Goal: Task Accomplishment & Management: Complete application form

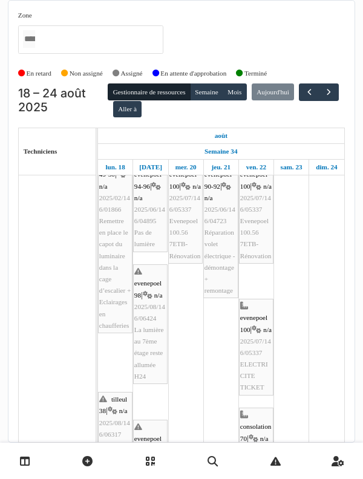
scroll to position [19, 0]
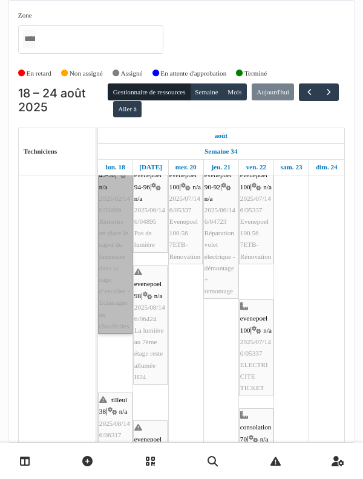
click at [110, 266] on link "azalées 49-50 | n/a 2025/02/146/01866 Remettre en place le capot du luminaire d…" at bounding box center [115, 245] width 35 height 178
click at [109, 234] on link "azalées 49-50 | n/a 2025/02/146/01866 Remettre en place le capot du luminaire d…" at bounding box center [115, 245] width 35 height 178
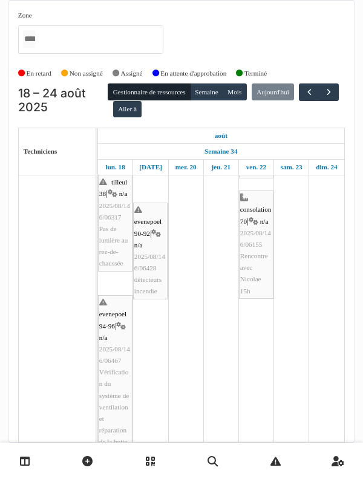
scroll to position [237, 0]
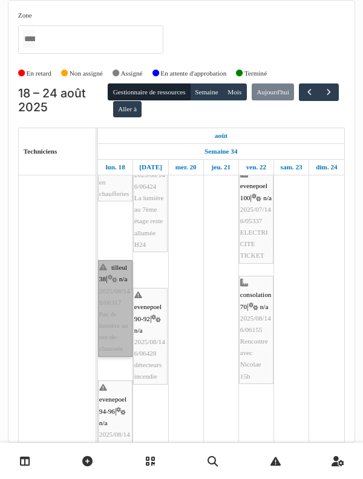
click at [117, 289] on link "tilleul 38 | n/a 2025/08/146/06317 Pas de lumière au rez-de-chaussée" at bounding box center [115, 308] width 35 height 97
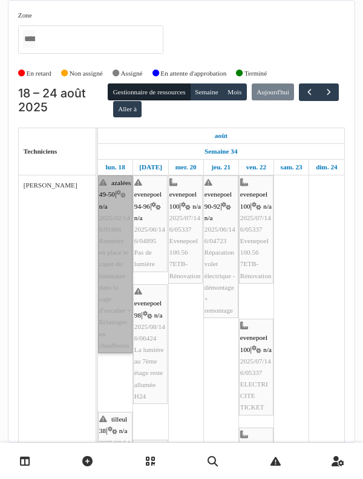
click at [110, 247] on link "azalées 49-50 | n/a 2025/02/146/01866 Remettre en place le capot du luminaire d…" at bounding box center [115, 265] width 35 height 178
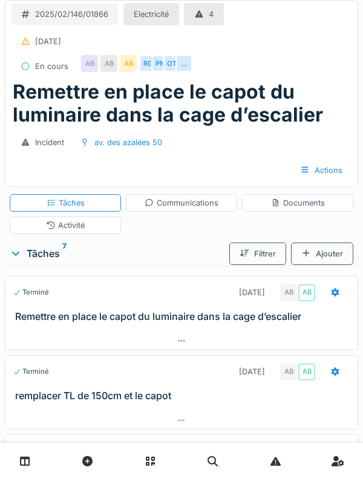
click at [38, 230] on div "Activité" at bounding box center [65, 226] width 111 height 18
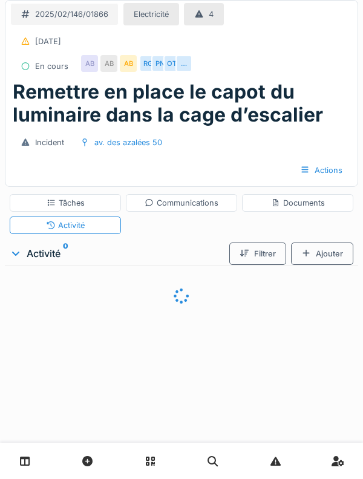
click at [47, 206] on div "Tâches" at bounding box center [66, 203] width 38 height 12
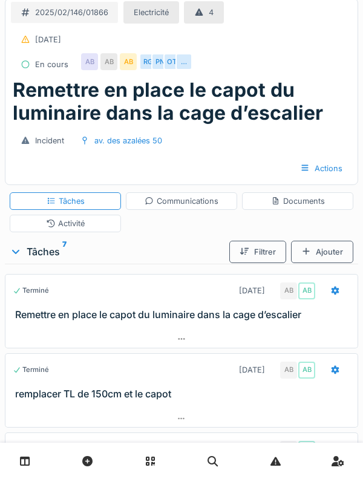
click at [59, 315] on h3 "Remettre en place le capot du luminaire dans la cage d’escalier" at bounding box center [184, 315] width 338 height 12
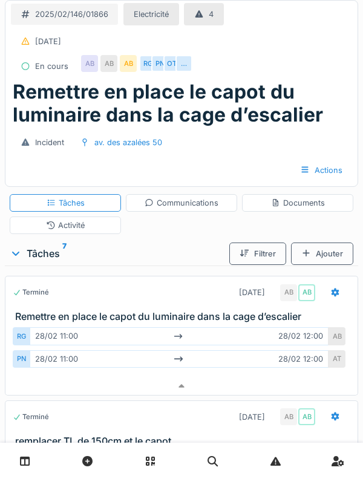
click at [59, 229] on div "Activité" at bounding box center [65, 226] width 39 height 12
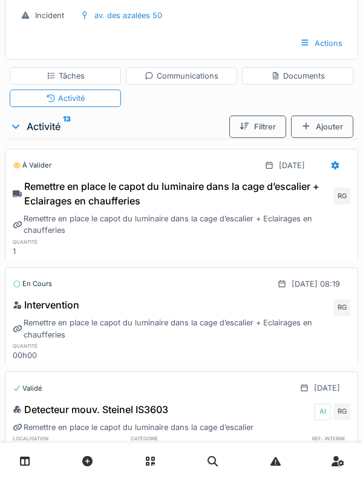
scroll to position [126, 0]
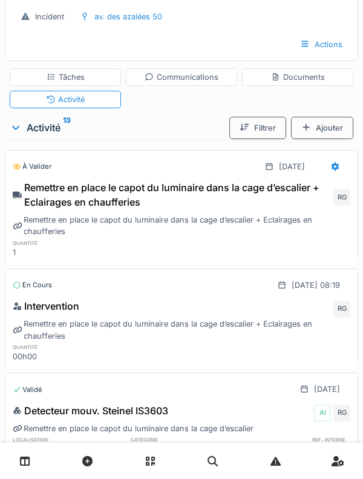
click at [327, 127] on div "Ajouter" at bounding box center [322, 128] width 62 height 22
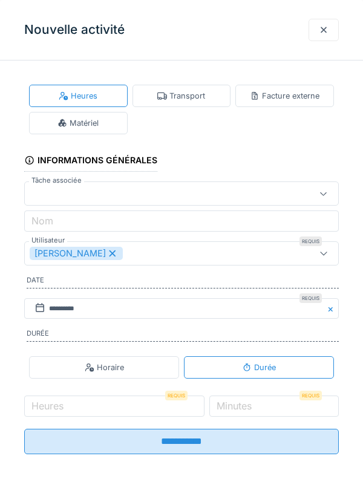
click at [94, 117] on div "Matériel" at bounding box center [78, 123] width 41 height 12
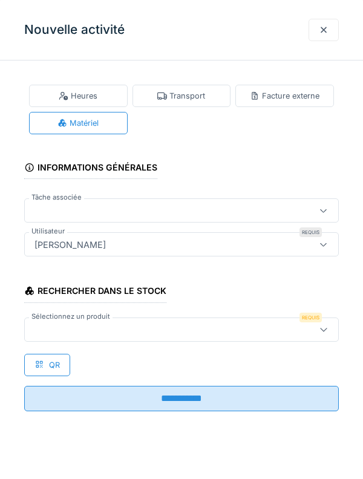
click at [167, 327] on div at bounding box center [162, 329] width 264 height 13
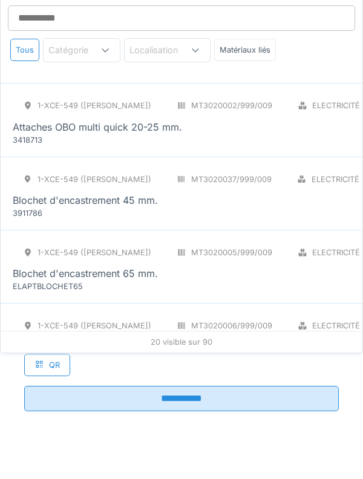
scroll to position [0, 0]
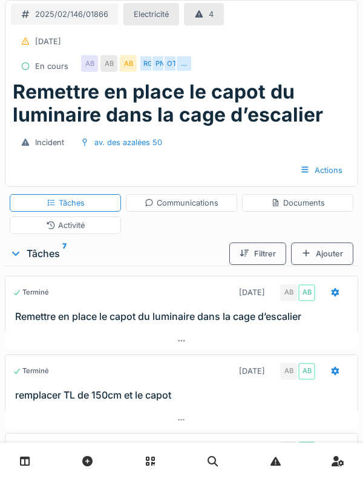
click at [34, 234] on div "Activité" at bounding box center [65, 226] width 111 height 18
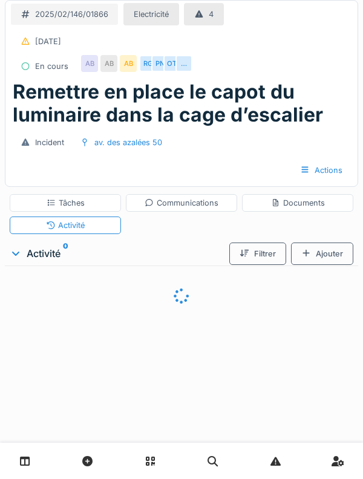
click at [326, 255] on div "Ajouter" at bounding box center [322, 254] width 62 height 22
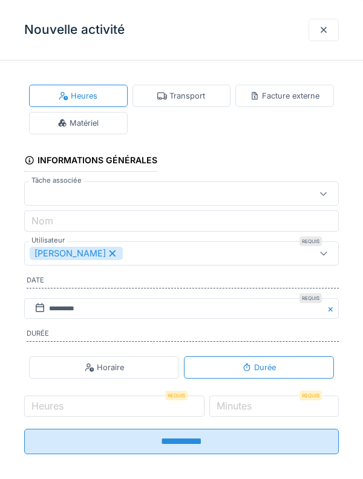
click at [97, 122] on div "Matériel" at bounding box center [78, 123] width 41 height 12
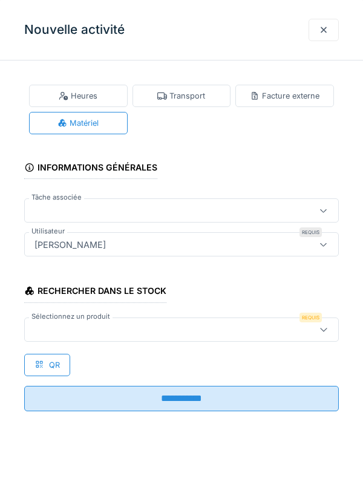
click at [214, 337] on div at bounding box center [181, 330] width 315 height 24
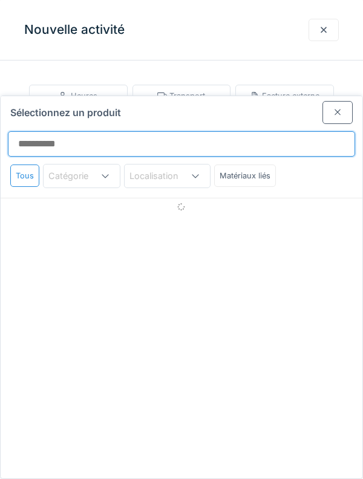
click at [281, 131] on input "Sélectionnez un produit" at bounding box center [181, 143] width 347 height 25
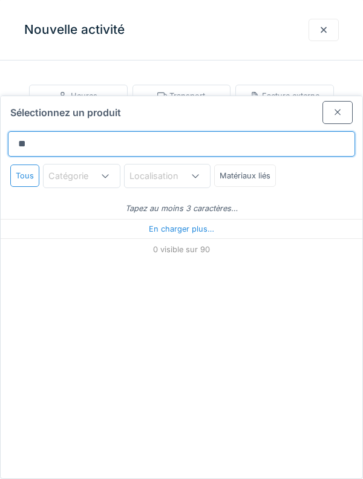
type input "***"
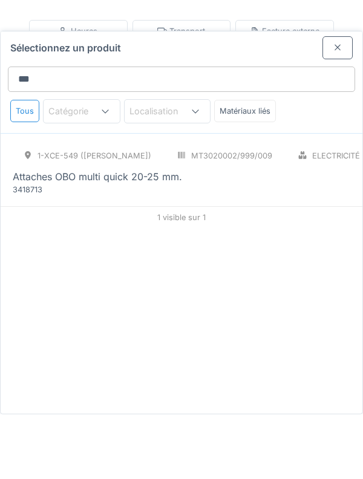
click at [261, 209] on div "1-XCE-549 (ROBERT) MT3020002/999/009 Electricité - Câbles PCE Attaches OBO mult…" at bounding box center [263, 234] width 500 height 51
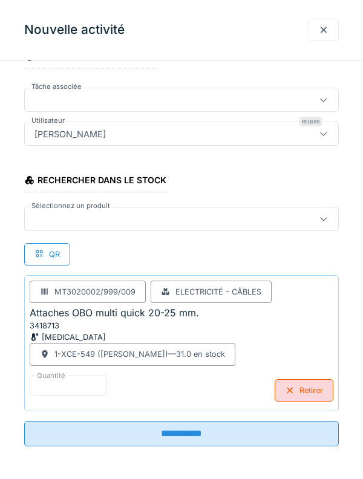
scroll to position [112, 0]
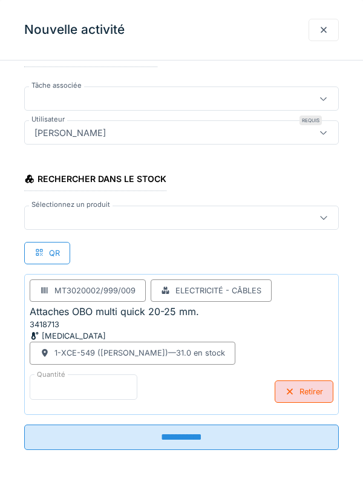
click at [58, 383] on input "*" at bounding box center [84, 387] width 108 height 25
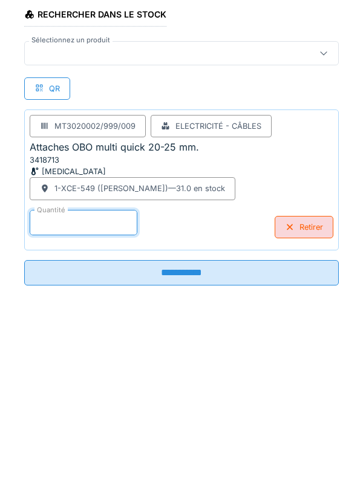
scroll to position [79, 0]
type input "**"
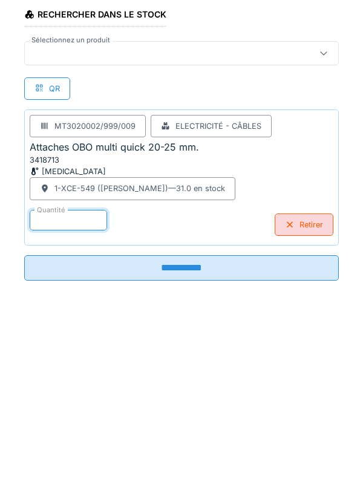
click at [281, 436] on input "**********" at bounding box center [181, 432] width 315 height 25
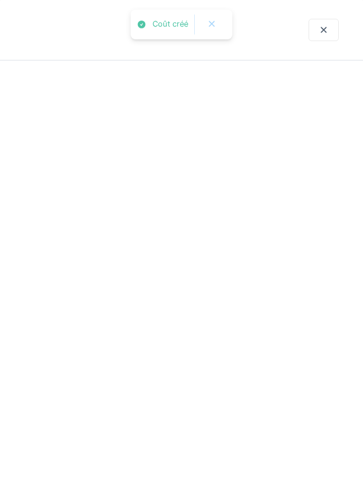
click at [248, 438] on div at bounding box center [181, 239] width 363 height 479
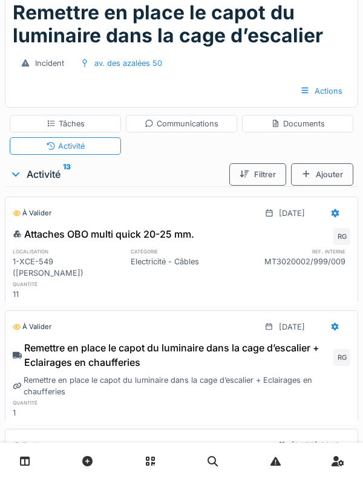
scroll to position [1, 0]
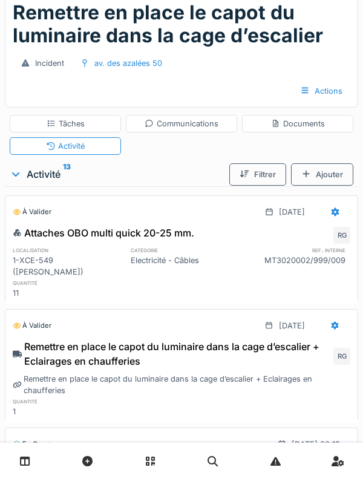
click at [348, 179] on div "Ajouter" at bounding box center [322, 174] width 62 height 22
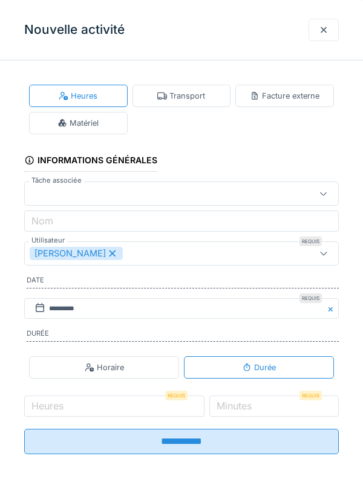
click at [108, 132] on div "Matériel" at bounding box center [78, 123] width 99 height 22
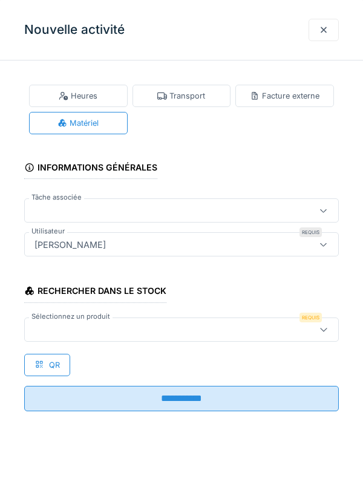
click at [219, 325] on div at bounding box center [162, 329] width 264 height 13
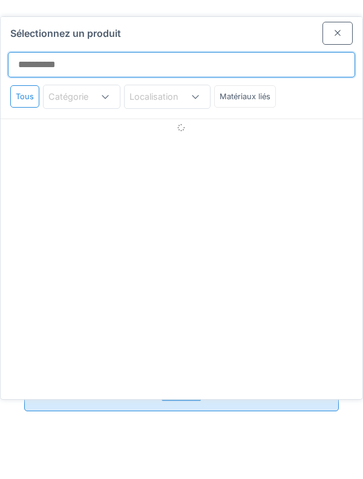
click at [260, 52] on input "Sélectionnez un produit" at bounding box center [181, 64] width 347 height 25
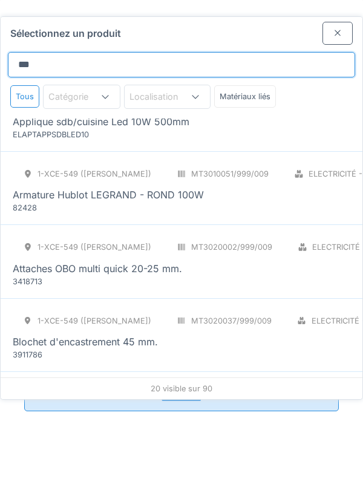
scroll to position [0, 0]
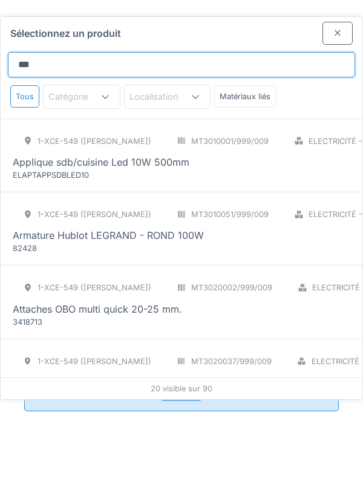
click at [168, 52] on input "***" at bounding box center [181, 64] width 347 height 25
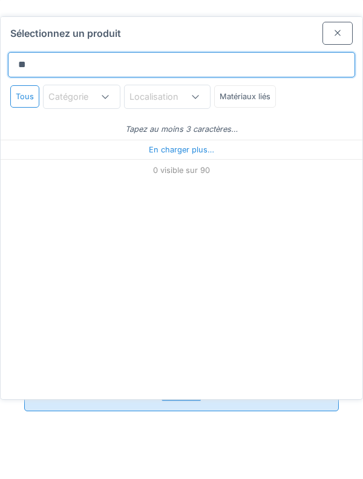
type input "*"
type input "*****"
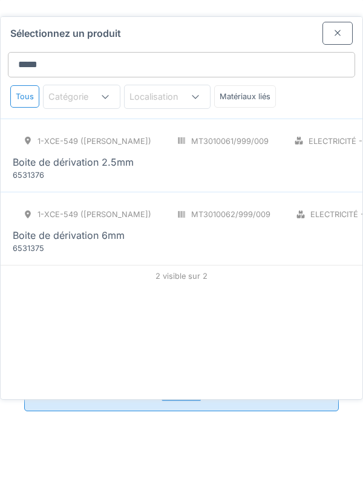
click at [39, 169] on div "6531376" at bounding box center [85, 175] width 145 height 12
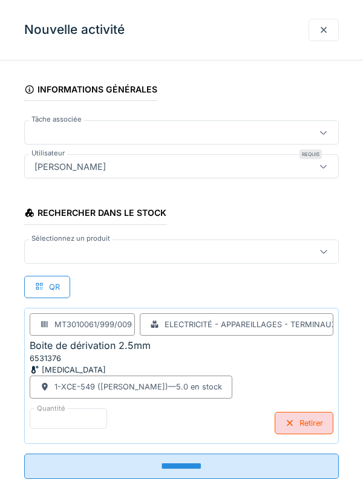
scroll to position [112, 0]
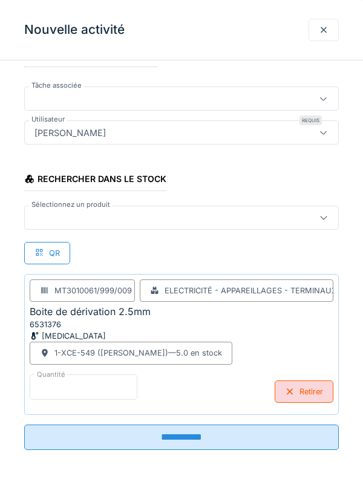
click at [108, 389] on input "*" at bounding box center [84, 387] width 108 height 25
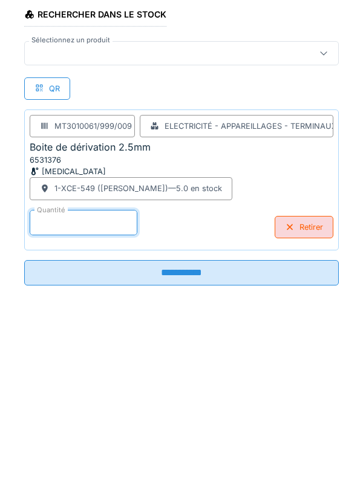
scroll to position [159, 0]
type input "*"
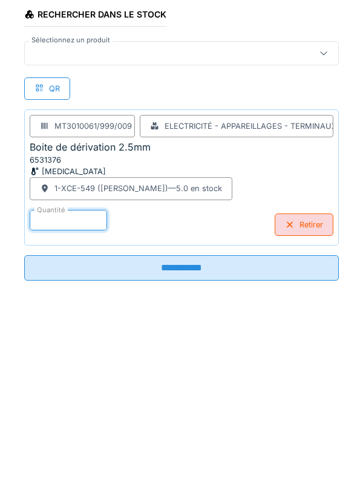
click at [296, 440] on input "**********" at bounding box center [181, 432] width 315 height 25
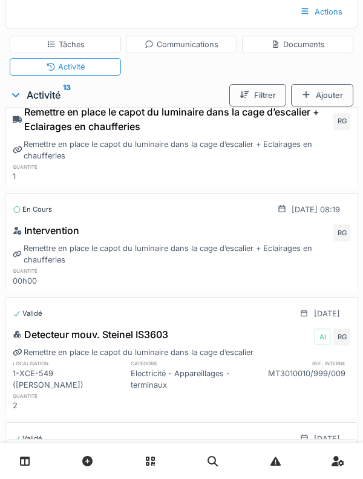
scroll to position [0, 0]
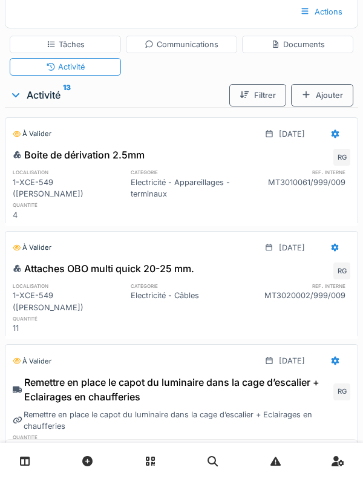
click at [327, 99] on div "Ajouter" at bounding box center [322, 95] width 62 height 22
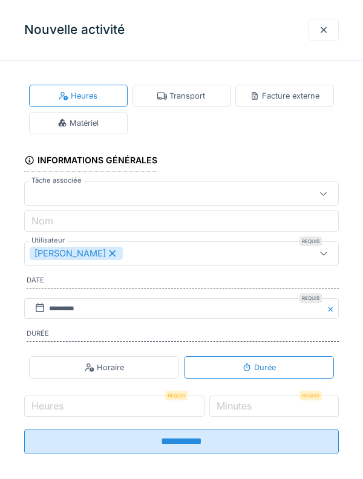
click at [194, 105] on div "Transport" at bounding box center [182, 96] width 99 height 22
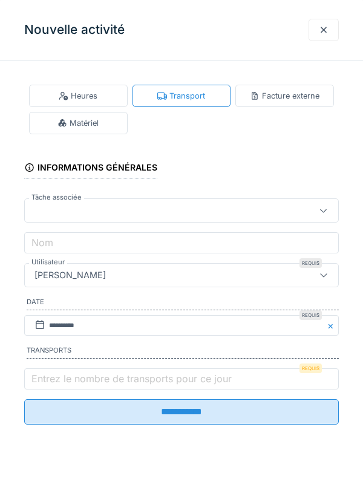
click at [93, 127] on div "Matériel" at bounding box center [78, 123] width 41 height 12
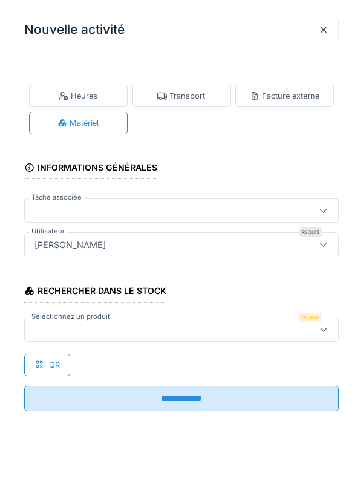
click at [146, 335] on div at bounding box center [162, 329] width 264 height 13
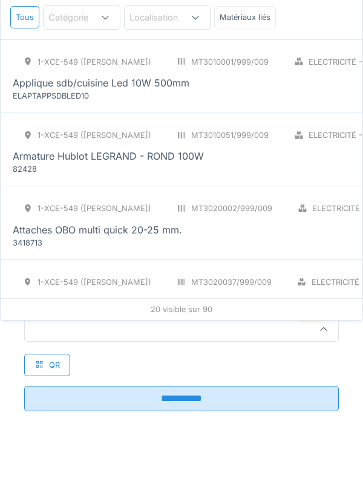
click at [202, 368] on div "Rechercher dans le stock Sélectionnez un produit Requis QR" at bounding box center [181, 324] width 315 height 104
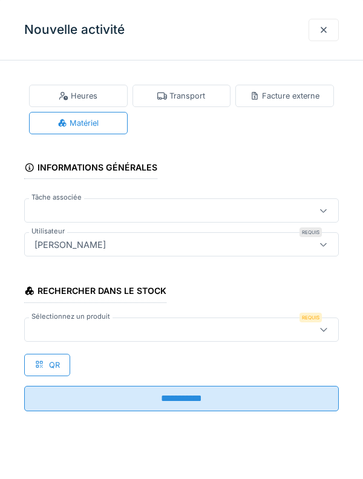
scroll to position [10, 0]
click at [146, 335] on div at bounding box center [162, 329] width 264 height 13
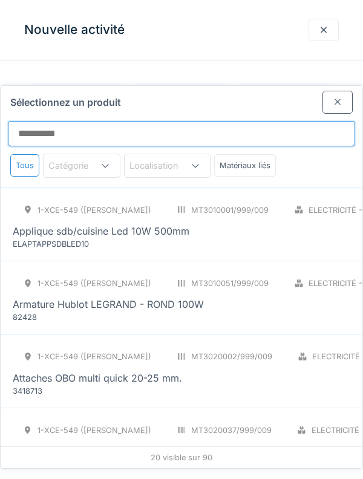
click at [219, 121] on input "Sélectionnez un produit" at bounding box center [181, 133] width 347 height 25
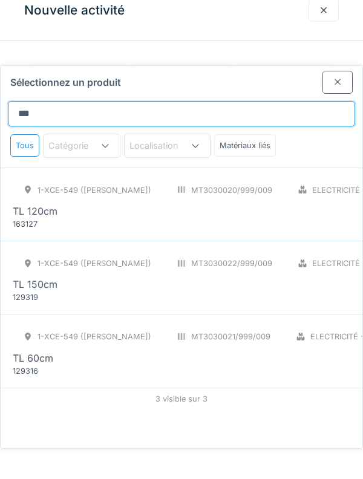
scroll to position [0, 0]
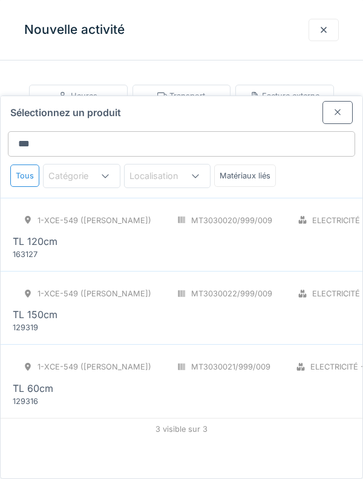
click at [219, 165] on div "Matériaux liés" at bounding box center [245, 176] width 62 height 22
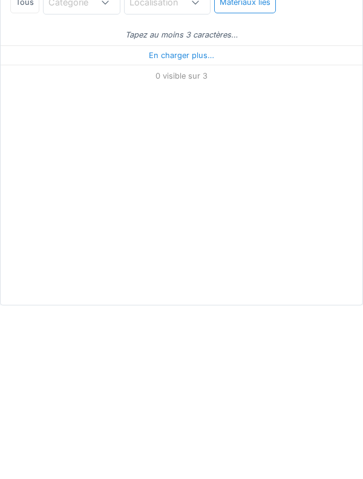
type input "*"
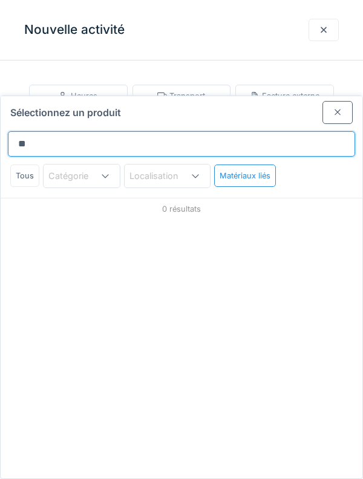
type input "*"
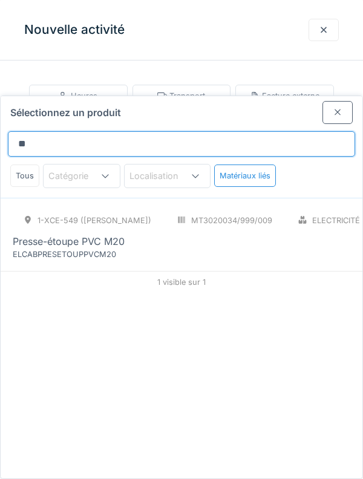
type input "*"
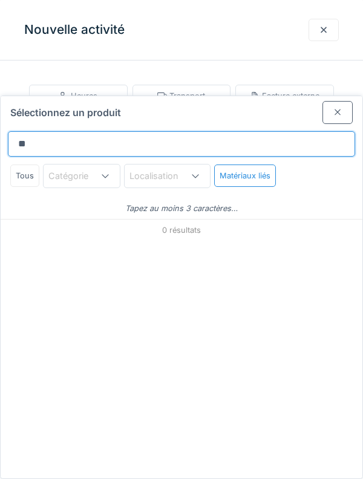
type input "*"
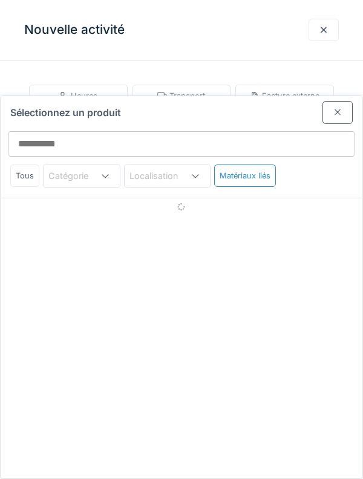
click at [345, 101] on div at bounding box center [338, 112] width 30 height 22
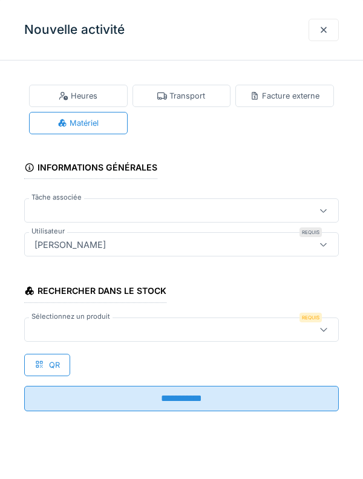
click at [200, 332] on div at bounding box center [162, 329] width 264 height 13
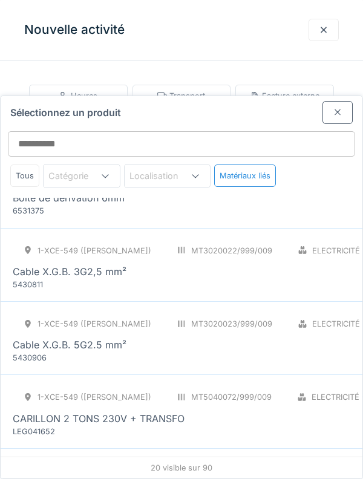
scroll to position [559, 0]
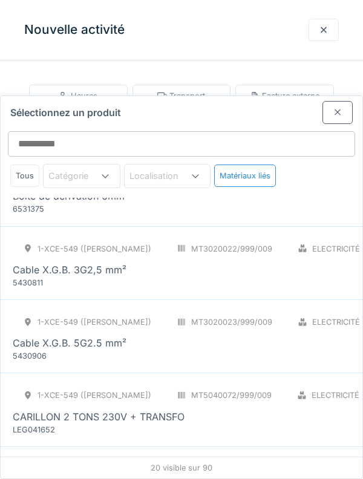
click at [217, 238] on div "1-XCE-549 (ROBERT) MT3020022/999/009 Electricité - Câbles ML Cable X.G.B. 3G2,5…" at bounding box center [236, 263] width 447 height 51
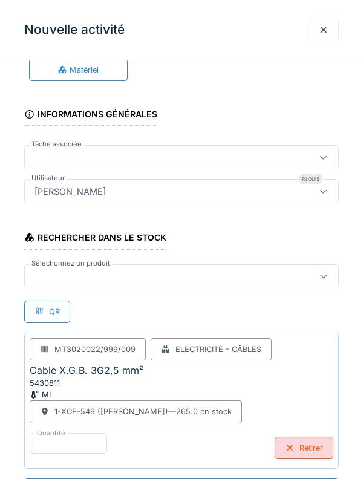
scroll to position [112, 0]
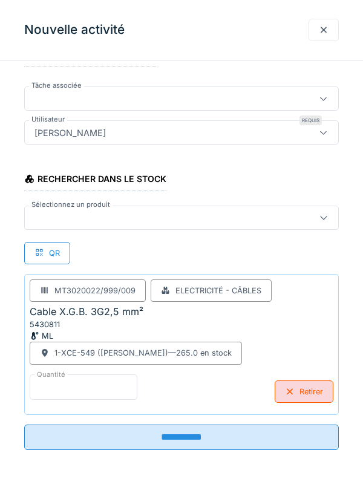
click at [115, 382] on input "*" at bounding box center [84, 387] width 108 height 25
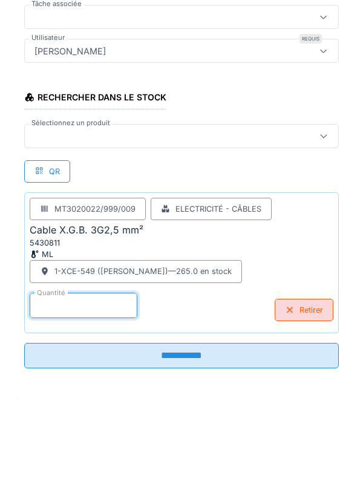
scroll to position [65, 0]
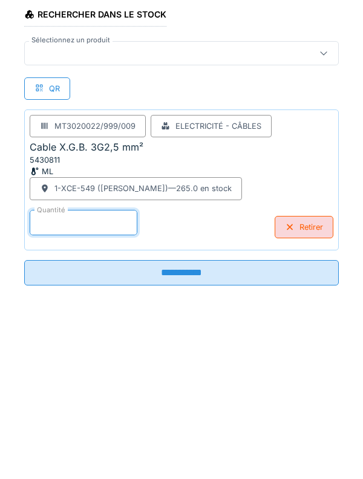
type input "***"
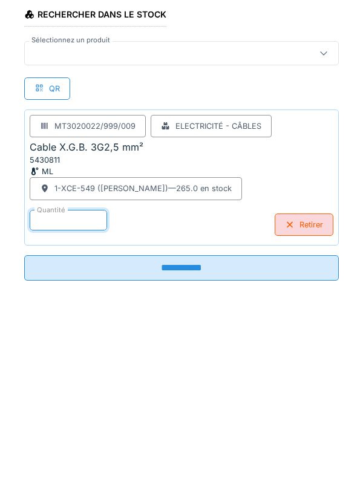
click at [308, 441] on input "**********" at bounding box center [181, 432] width 315 height 25
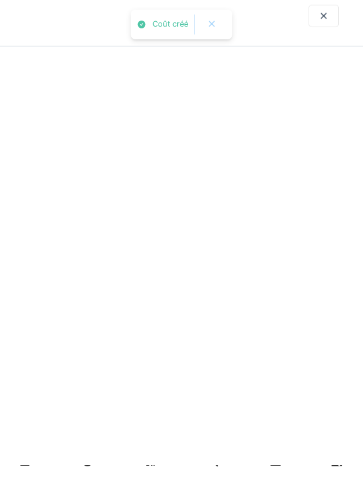
scroll to position [0, 0]
click at [304, 395] on div "Boite de dérivation 2.5mm RG localisation catégorie ref. interne 1-XCE-549 (ROB…" at bounding box center [181, 391] width 353 height 77
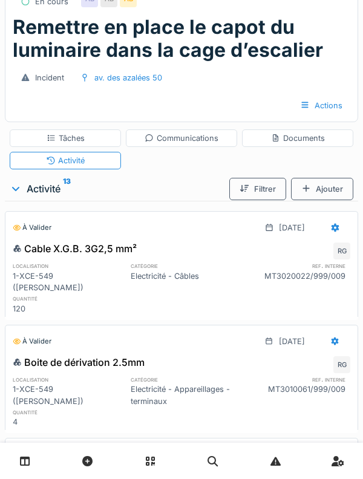
click at [334, 234] on div at bounding box center [335, 228] width 30 height 22
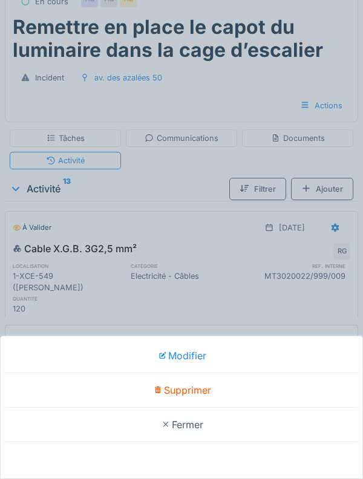
click at [234, 354] on div "Modifier" at bounding box center [181, 356] width 357 height 35
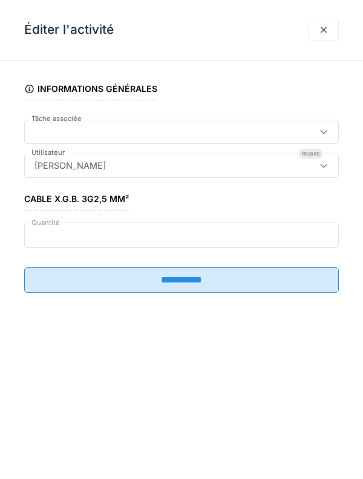
click at [149, 237] on input "***" at bounding box center [181, 235] width 315 height 25
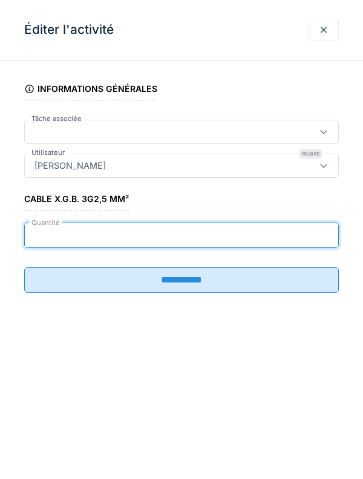
type input "*"
type input "**"
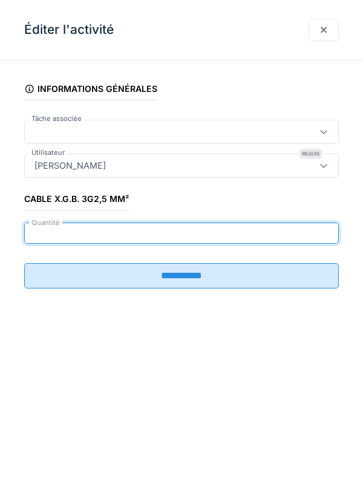
click at [268, 272] on input "**********" at bounding box center [181, 275] width 315 height 25
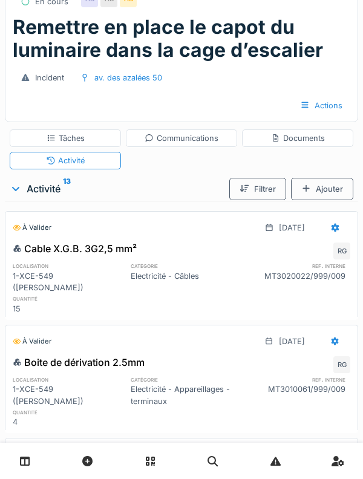
click at [338, 194] on div "Ajouter" at bounding box center [322, 189] width 62 height 22
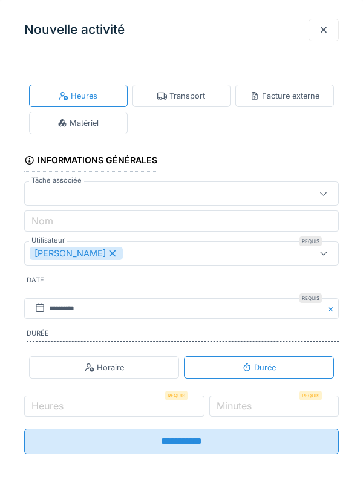
click at [93, 134] on div "Matériel" at bounding box center [78, 123] width 99 height 22
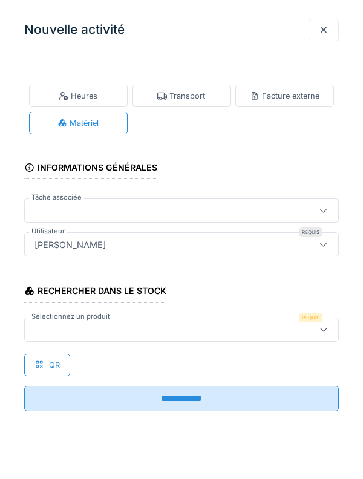
click at [192, 335] on div at bounding box center [162, 329] width 264 height 13
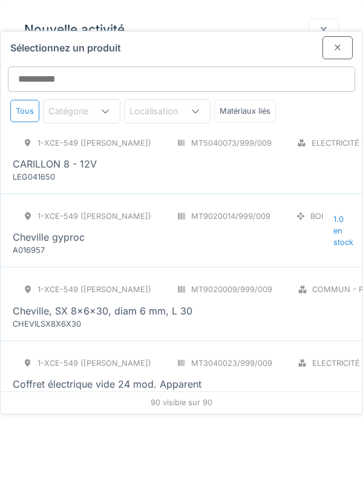
scroll to position [811, 0]
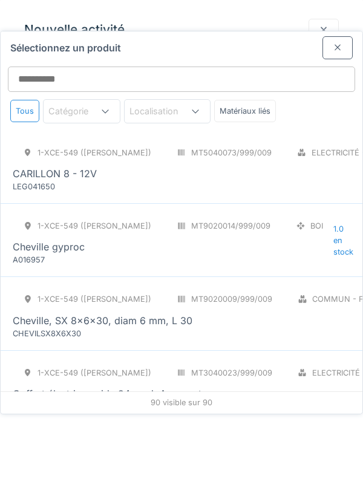
click at [304, 288] on div "1-XCE-549 (ROBERT) MT9020009/999/009 Commun - Fixations BOI Cheville, SX 8x6x30…" at bounding box center [238, 313] width 450 height 51
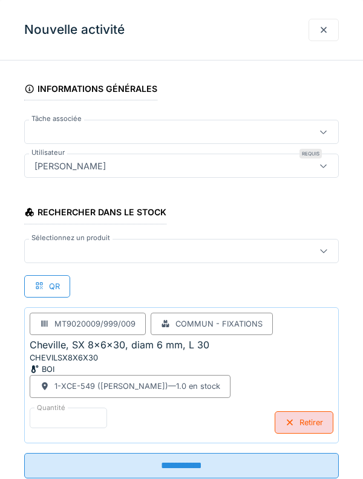
scroll to position [91, 0]
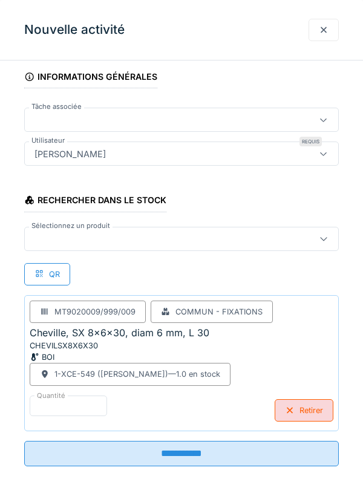
click at [225, 459] on input "**********" at bounding box center [181, 453] width 315 height 25
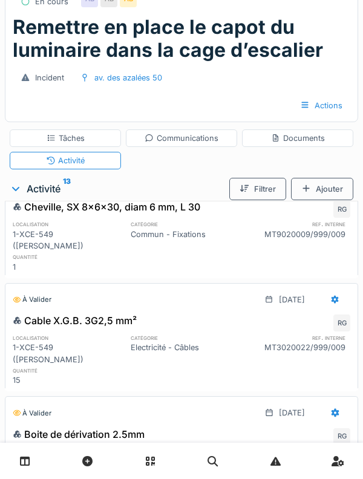
scroll to position [0, 0]
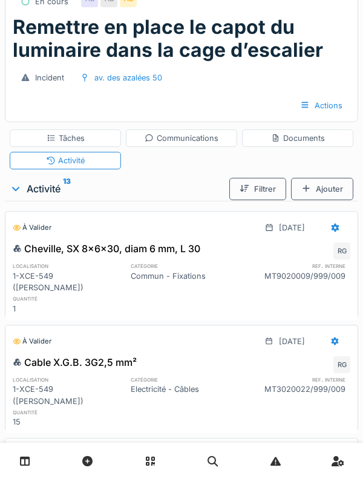
click at [325, 187] on div "Ajouter" at bounding box center [322, 189] width 62 height 22
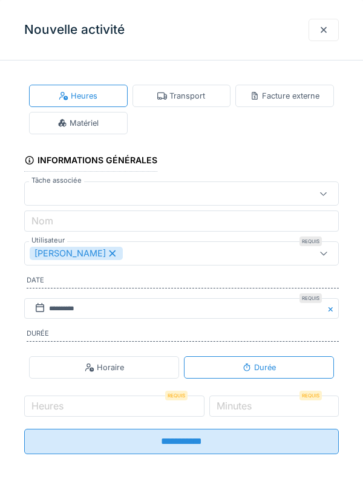
click at [109, 125] on div "Matériel" at bounding box center [78, 123] width 99 height 22
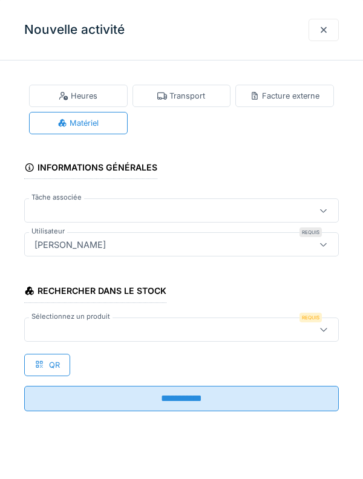
click at [225, 340] on div at bounding box center [181, 330] width 315 height 24
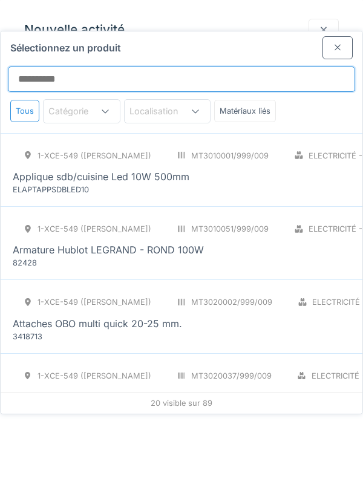
click at [186, 67] on input "Sélectionnez un produit" at bounding box center [181, 79] width 347 height 25
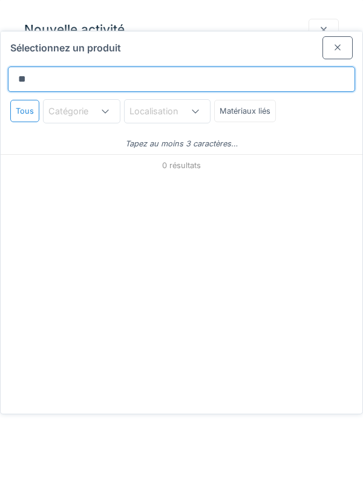
type input "*"
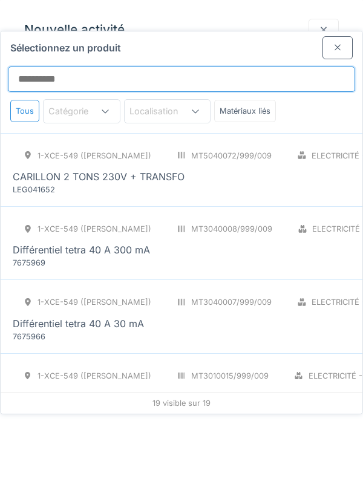
click at [351, 67] on input "Sélectionnez un produit" at bounding box center [181, 79] width 347 height 25
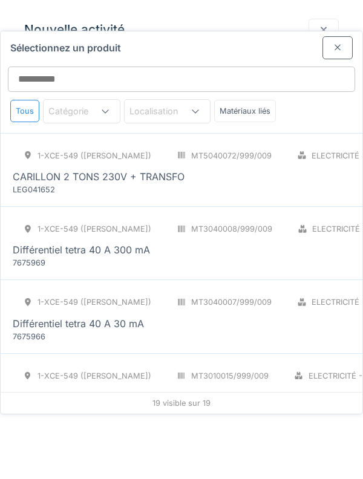
click at [335, 36] on div at bounding box center [338, 47] width 30 height 22
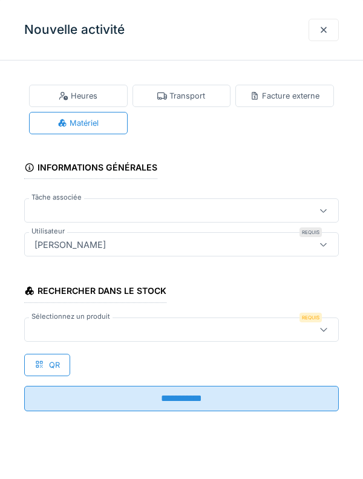
click at [323, 32] on div at bounding box center [324, 30] width 10 height 12
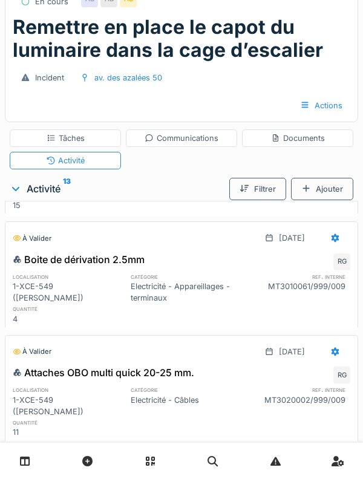
scroll to position [217, 0]
click at [317, 136] on div "Documents" at bounding box center [298, 139] width 54 height 12
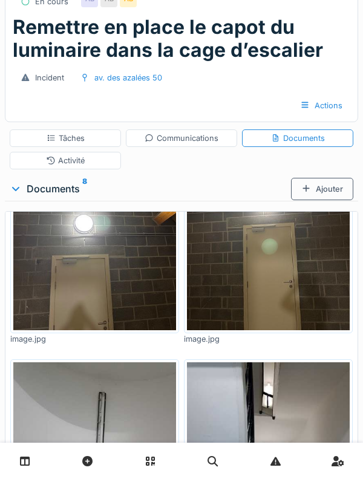
scroll to position [319, 0]
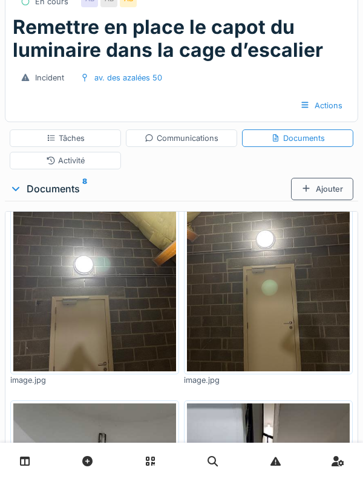
click at [333, 197] on div "Ajouter" at bounding box center [322, 189] width 62 height 22
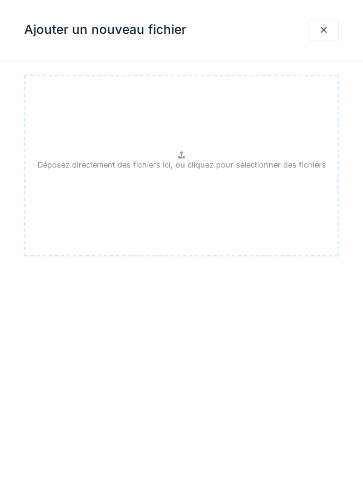
click at [243, 200] on div "Déposez directement des fichiers ici, ou cliquez pour sélectionner des fichiers" at bounding box center [181, 166] width 315 height 182
type input "**********"
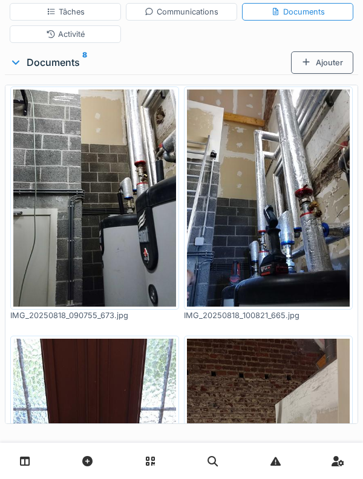
scroll to position [0, 0]
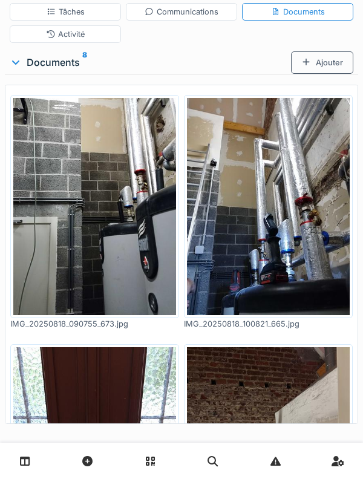
click at [323, 62] on div "Ajouter" at bounding box center [322, 62] width 62 height 22
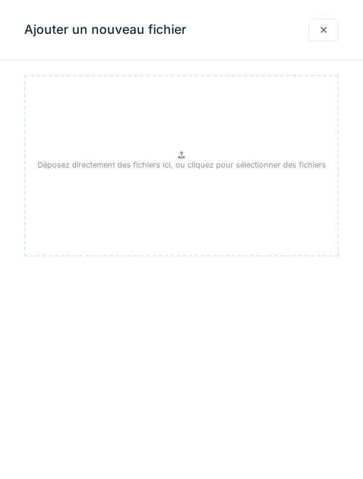
click at [90, 173] on div "Déposez directement des fichiers ici, ou cliquez pour sélectionner des fichiers" at bounding box center [181, 166] width 315 height 182
click at [318, 41] on div at bounding box center [324, 30] width 30 height 22
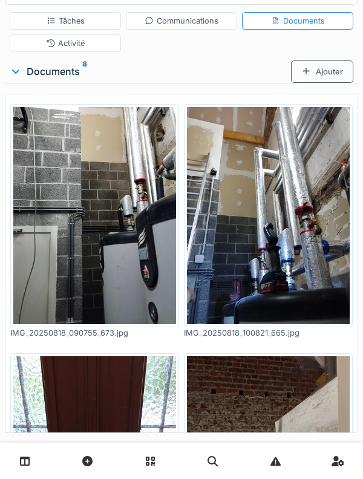
click at [30, 36] on div "Activité" at bounding box center [65, 44] width 111 height 18
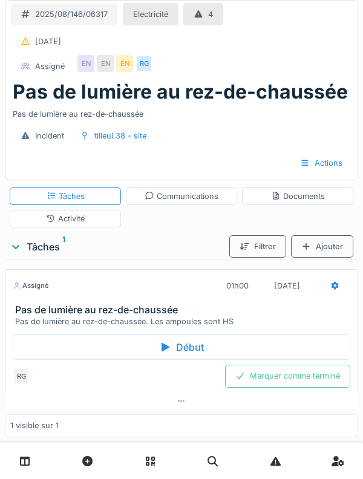
click at [38, 224] on div "Activité" at bounding box center [65, 219] width 111 height 18
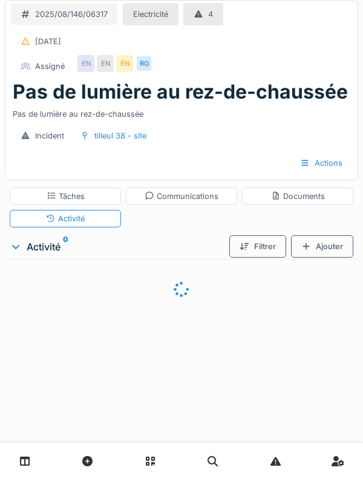
click at [31, 200] on div "Tâches" at bounding box center [65, 197] width 111 height 18
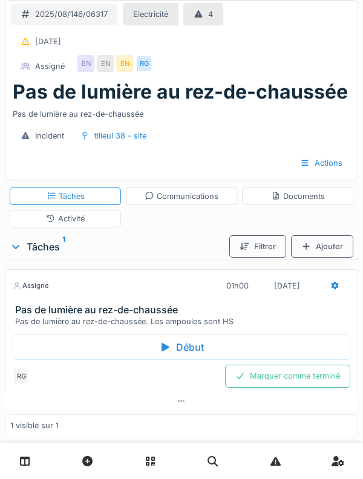
click at [62, 295] on div "Assigné 01h00 18/08/2025" at bounding box center [182, 286] width 338 height 22
click at [82, 304] on h3 "Pas de lumière au rez-de-chaussée" at bounding box center [184, 310] width 338 height 12
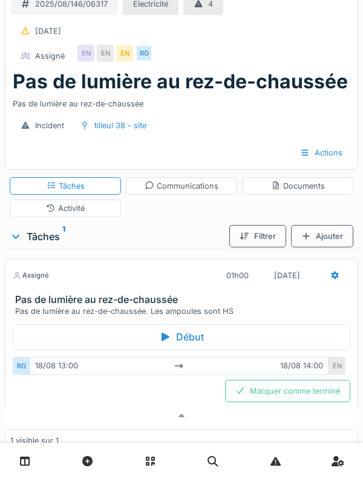
scroll to position [24, 0]
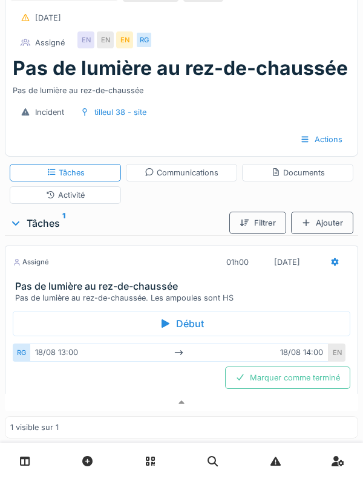
click at [48, 258] on div "Assigné" at bounding box center [31, 262] width 36 height 10
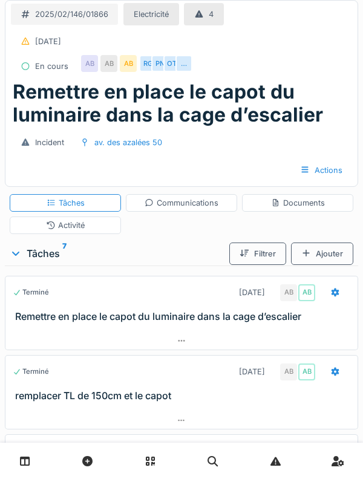
click at [42, 226] on div "Activité" at bounding box center [65, 226] width 111 height 18
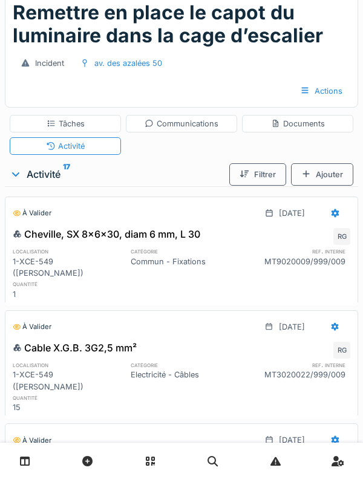
click at [35, 129] on div "Tâches" at bounding box center [65, 124] width 111 height 18
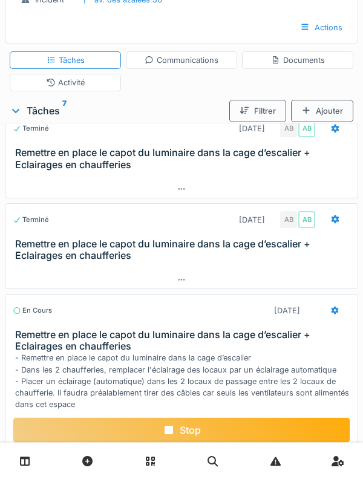
scroll to position [191, 0]
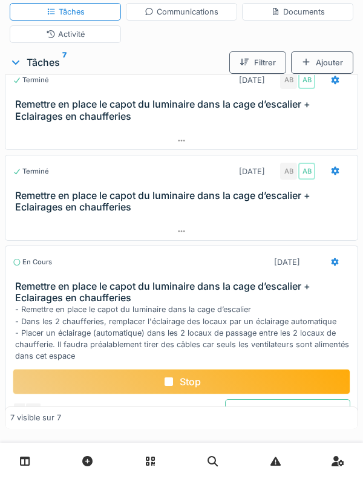
click at [48, 392] on div "Stop" at bounding box center [182, 381] width 338 height 25
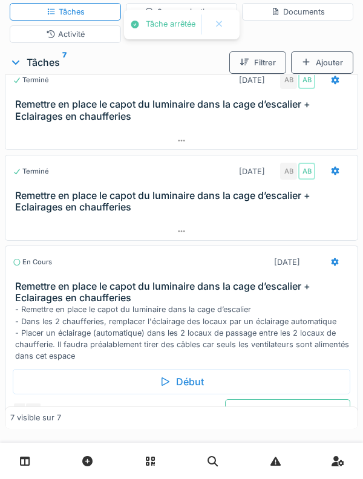
click at [66, 324] on div "- Remettre en place le capot du luminaire dans la cage d’escalier - Dans les 2 …" at bounding box center [184, 333] width 338 height 58
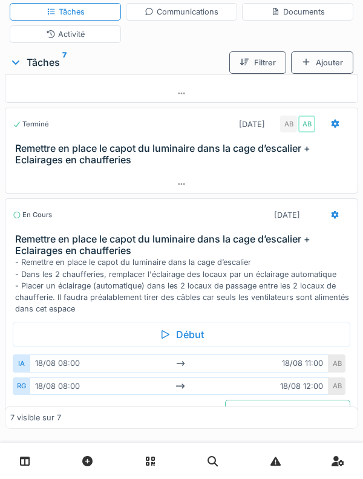
click at [61, 271] on div "- Remettre en place le capot du luminaire dans la cage d’escalier - Dans les 2 …" at bounding box center [184, 286] width 338 height 58
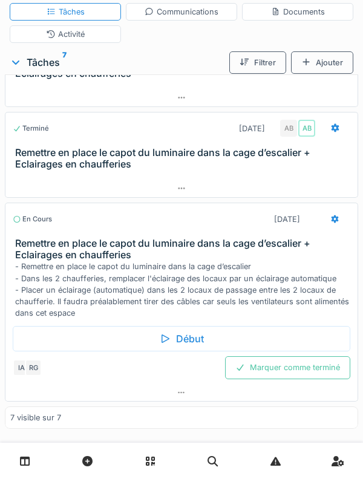
scroll to position [362, 0]
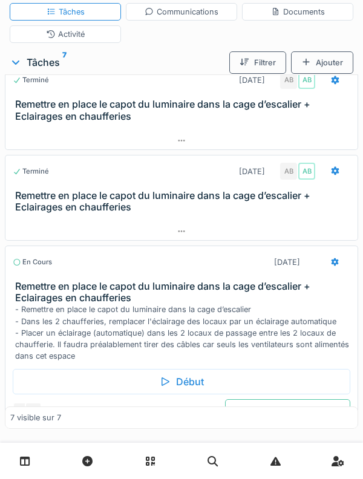
click at [59, 314] on div "- Remettre en place le capot du luminaire dans la cage d’escalier - Dans les 2 …" at bounding box center [184, 333] width 338 height 58
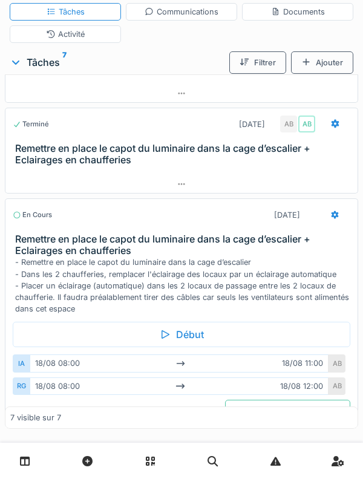
click at [43, 271] on div "- Remettre en place le capot du luminaire dans la cage d’escalier - Dans les 2 …" at bounding box center [184, 286] width 338 height 58
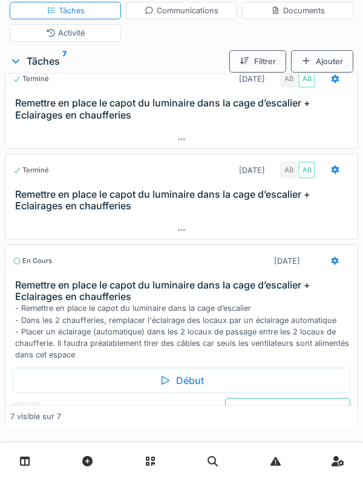
scroll to position [0, 0]
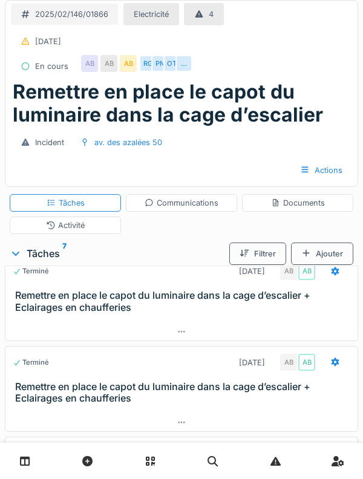
click at [36, 230] on div "Activité" at bounding box center [65, 226] width 111 height 18
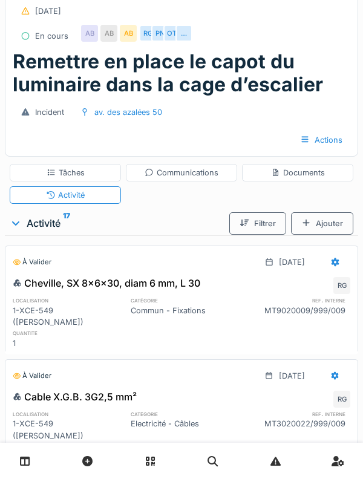
click at [350, 233] on div "Ajouter" at bounding box center [322, 223] width 62 height 22
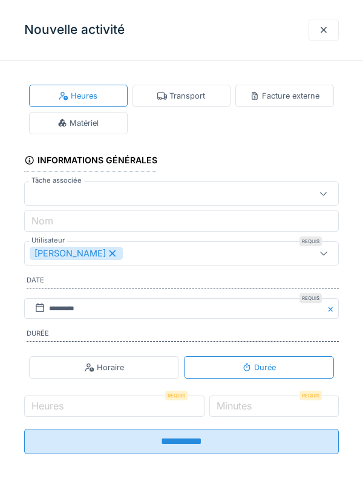
click at [218, 127] on div "Heures Transport Facture externe Matériel" at bounding box center [181, 109] width 315 height 59
click at [92, 258] on div "[PERSON_NAME]" at bounding box center [76, 253] width 93 height 13
click at [56, 259] on div "Utilisateurs" at bounding box center [61, 253] width 63 height 13
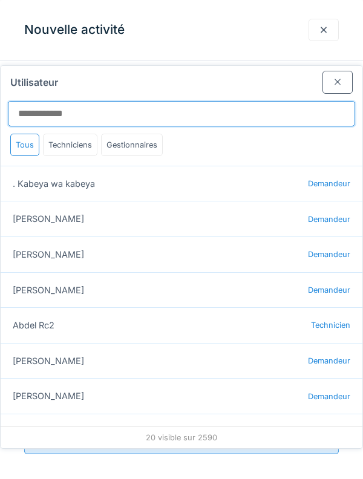
click at [306, 101] on input "Utilisateur" at bounding box center [181, 113] width 347 height 25
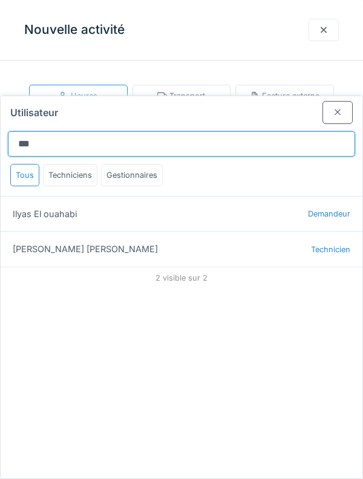
type input "***"
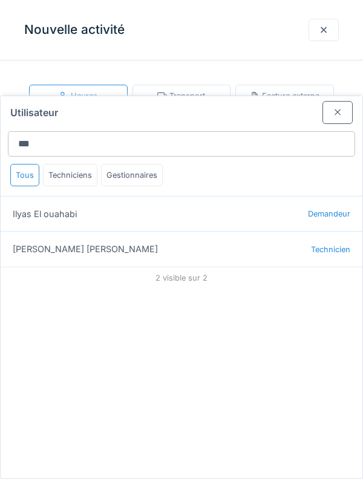
click at [31, 231] on div "Ilyas Allam hanin Technicien" at bounding box center [182, 249] width 362 height 36
type input "*****"
click at [32, 231] on div "Ilyas Allam hanin Technicien" at bounding box center [182, 249] width 362 height 36
click at [290, 231] on div "Ilyas Allam hanin Technicien" at bounding box center [182, 249] width 362 height 36
type input "*****"
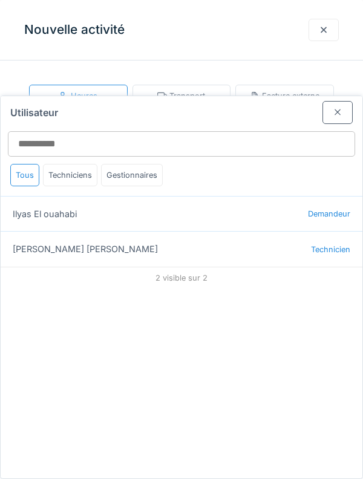
click at [289, 231] on div "Ilyas Allam hanin Technicien" at bounding box center [182, 249] width 362 height 36
click at [341, 101] on div at bounding box center [338, 112] width 30 height 22
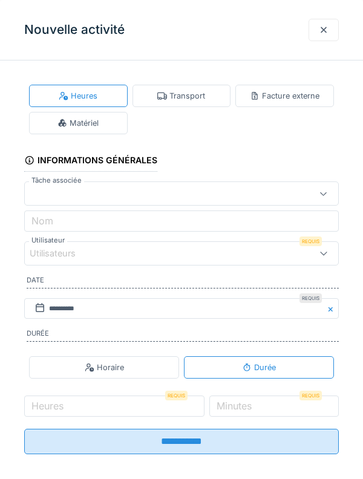
scroll to position [13, 0]
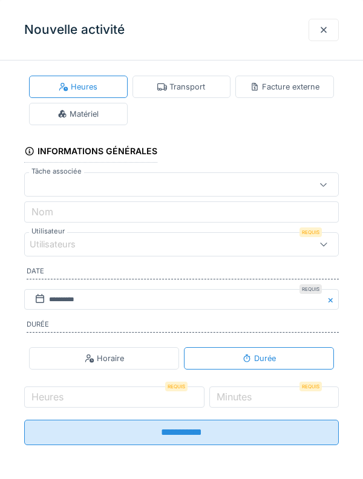
click at [324, 35] on div at bounding box center [324, 30] width 10 height 12
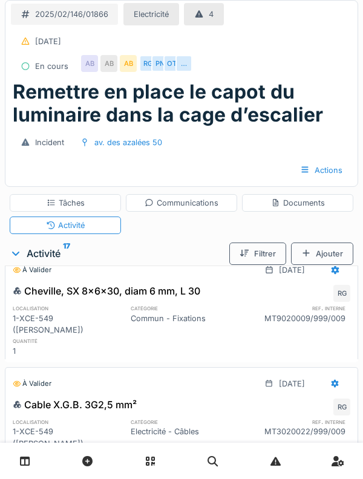
scroll to position [0, 0]
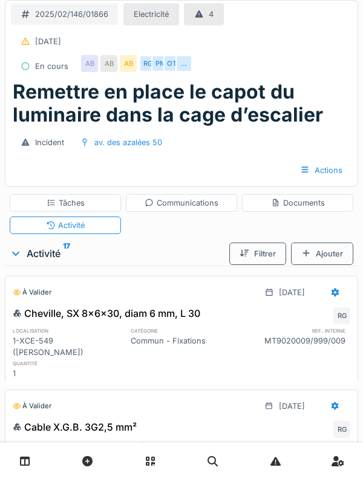
click at [199, 205] on div "Communications" at bounding box center [182, 203] width 74 height 12
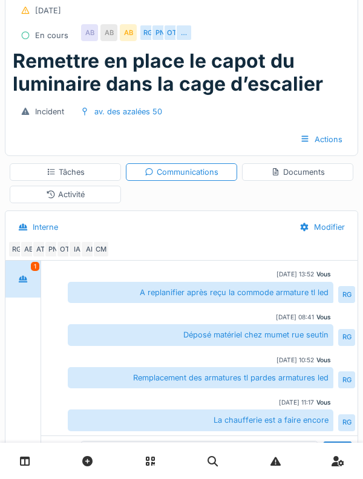
scroll to position [164, 0]
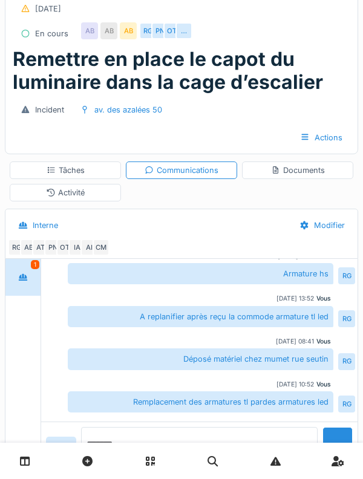
click at [220, 465] on textarea at bounding box center [199, 446] width 237 height 39
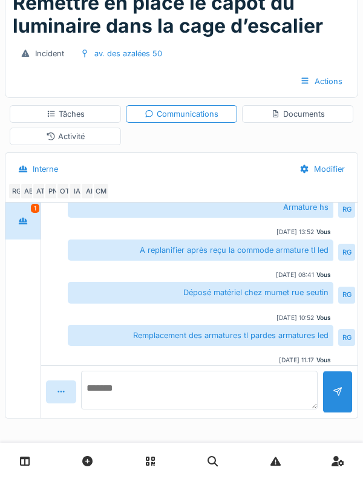
scroll to position [191, 0]
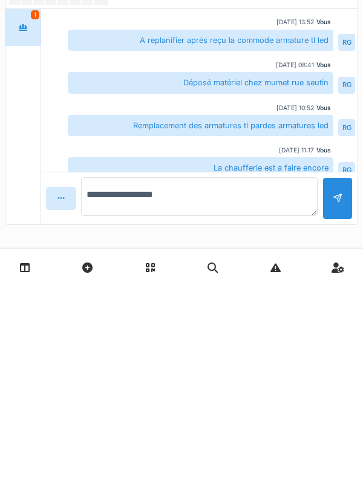
type textarea "**********"
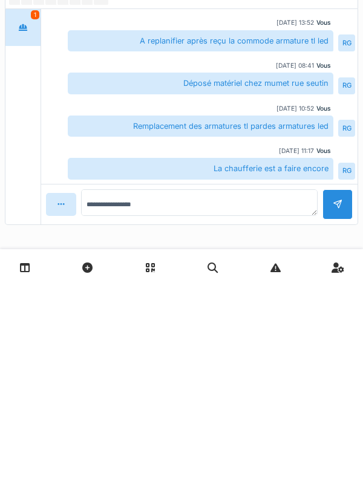
click at [335, 386] on div at bounding box center [338, 398] width 30 height 30
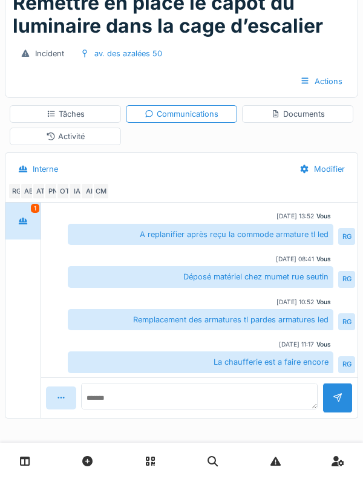
click at [97, 137] on div "Activité" at bounding box center [65, 137] width 111 height 18
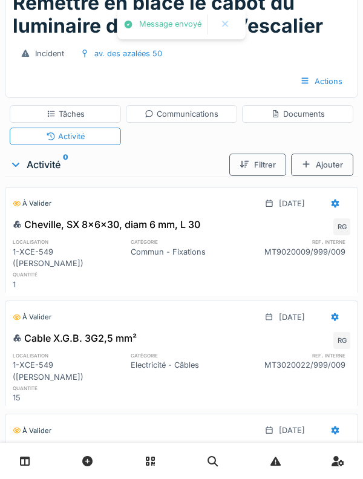
click at [329, 162] on div "Ajouter" at bounding box center [322, 165] width 62 height 22
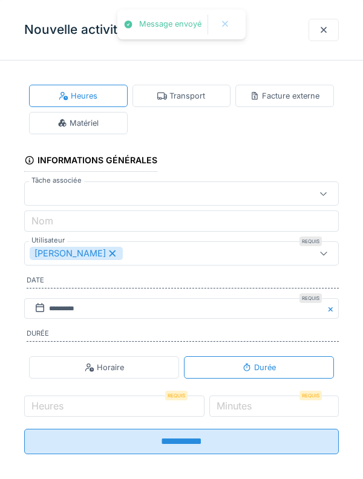
click at [189, 95] on div "Heures Transport Facture externe Matériel" at bounding box center [181, 109] width 315 height 59
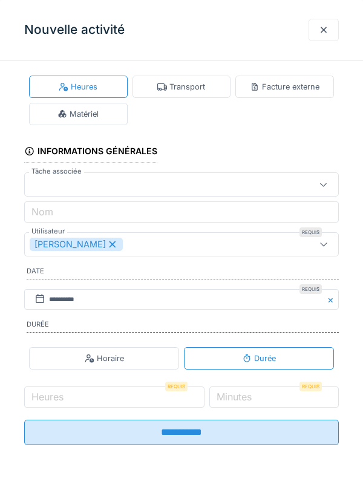
click at [192, 85] on div "Transport" at bounding box center [181, 87] width 48 height 12
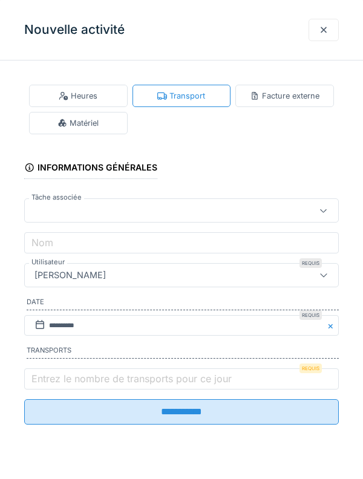
scroll to position [0, 0]
click at [150, 386] on label "Entrez le nombre de transports pour ce jour" at bounding box center [131, 379] width 205 height 15
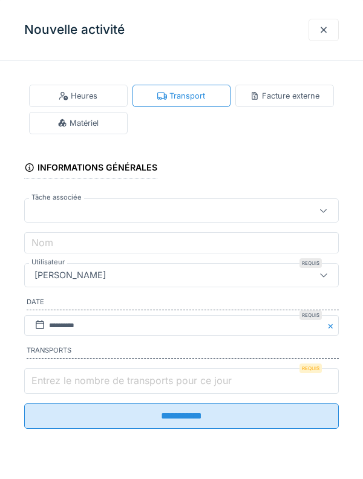
click at [150, 387] on input "Entrez le nombre de transports pour ce jour" at bounding box center [181, 381] width 315 height 25
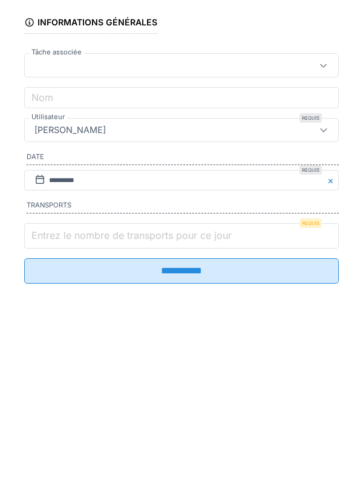
scroll to position [152, 0]
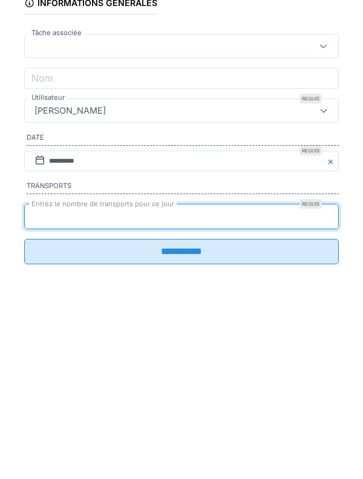
type input "*"
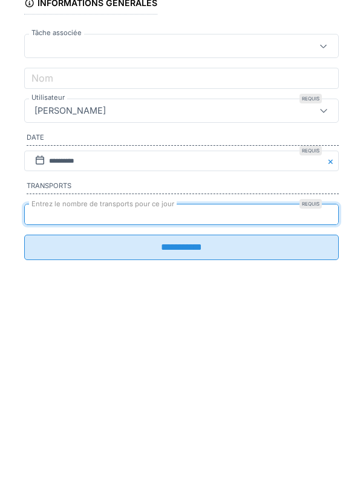
click at [243, 425] on input "**********" at bounding box center [181, 411] width 315 height 25
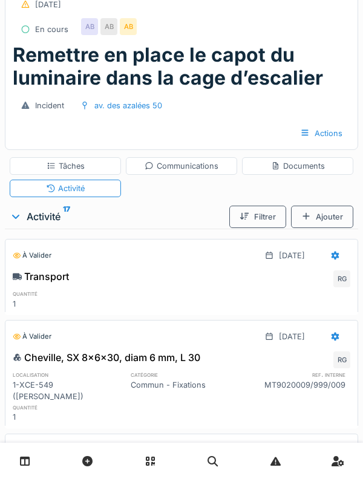
scroll to position [0, 0]
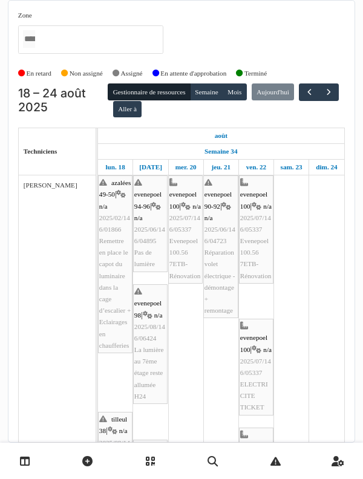
click at [353, 458] on link at bounding box center [338, 461] width 31 height 28
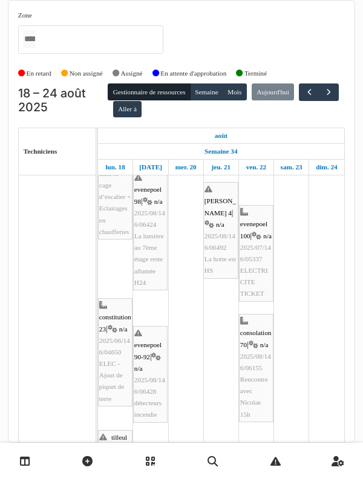
scroll to position [114, 0]
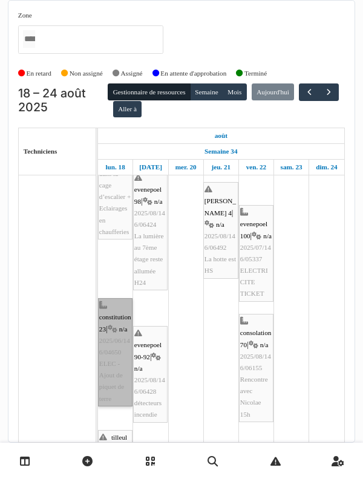
click at [117, 261] on link "constitution 23 | n/a 2025/06/146/04650 ELEC - Ajout de piquet de terre" at bounding box center [115, 352] width 35 height 108
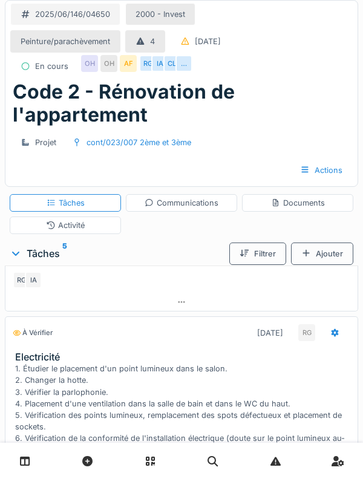
scroll to position [332, 0]
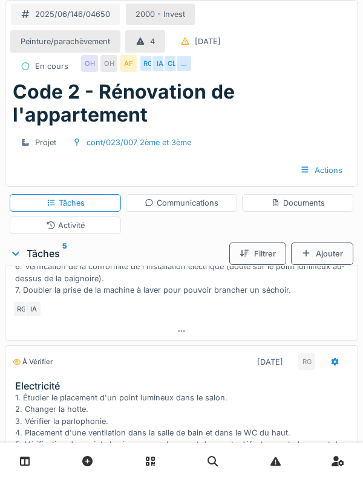
click at [204, 286] on div "1. Étudier le placement d'un point lumineux dans le salon. 2. Changer la hotte.…" at bounding box center [184, 243] width 338 height 105
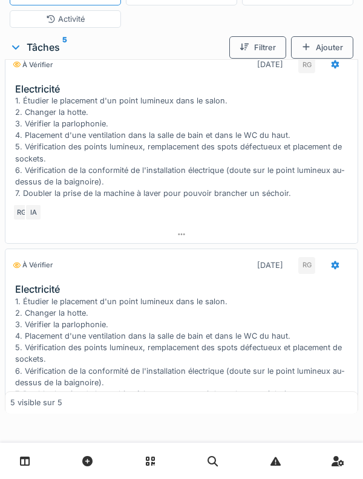
scroll to position [780, 0]
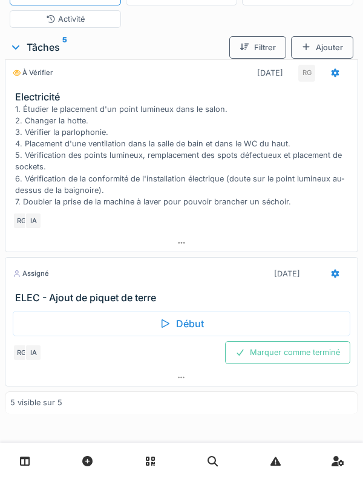
click at [252, 323] on div "Début" at bounding box center [182, 323] width 338 height 25
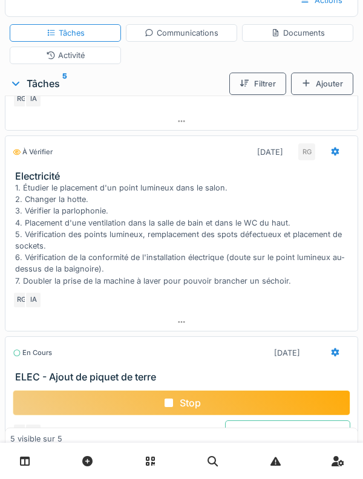
scroll to position [173, 0]
